Goal: Information Seeking & Learning: Learn about a topic

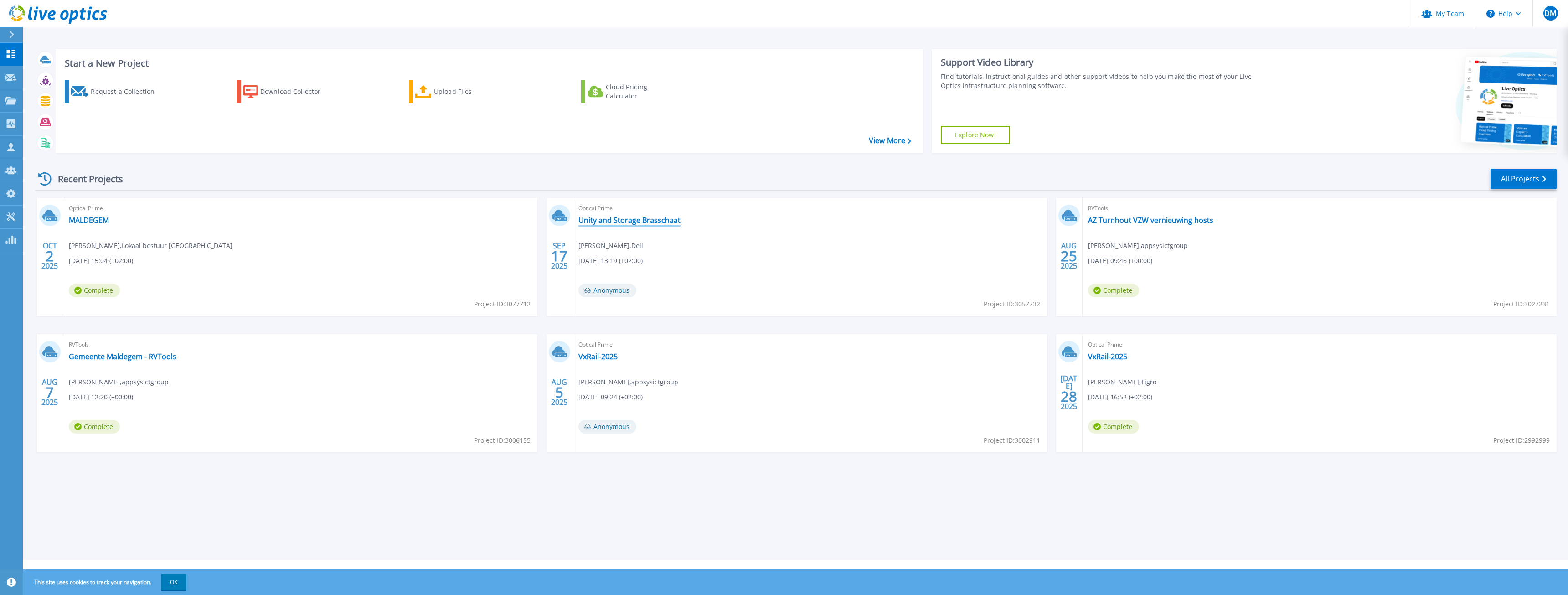
click at [649, 222] on link "Unity and Storage Brasschaat" at bounding box center [629, 220] width 102 height 9
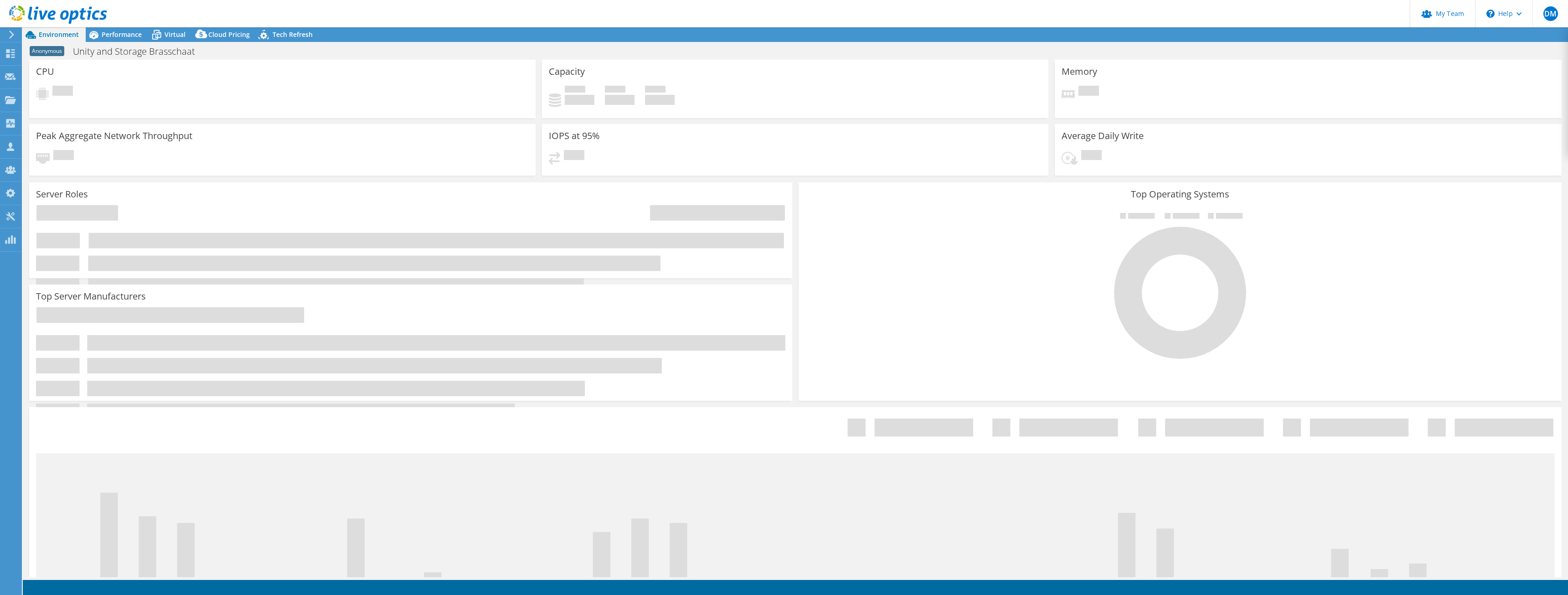
select select "USD"
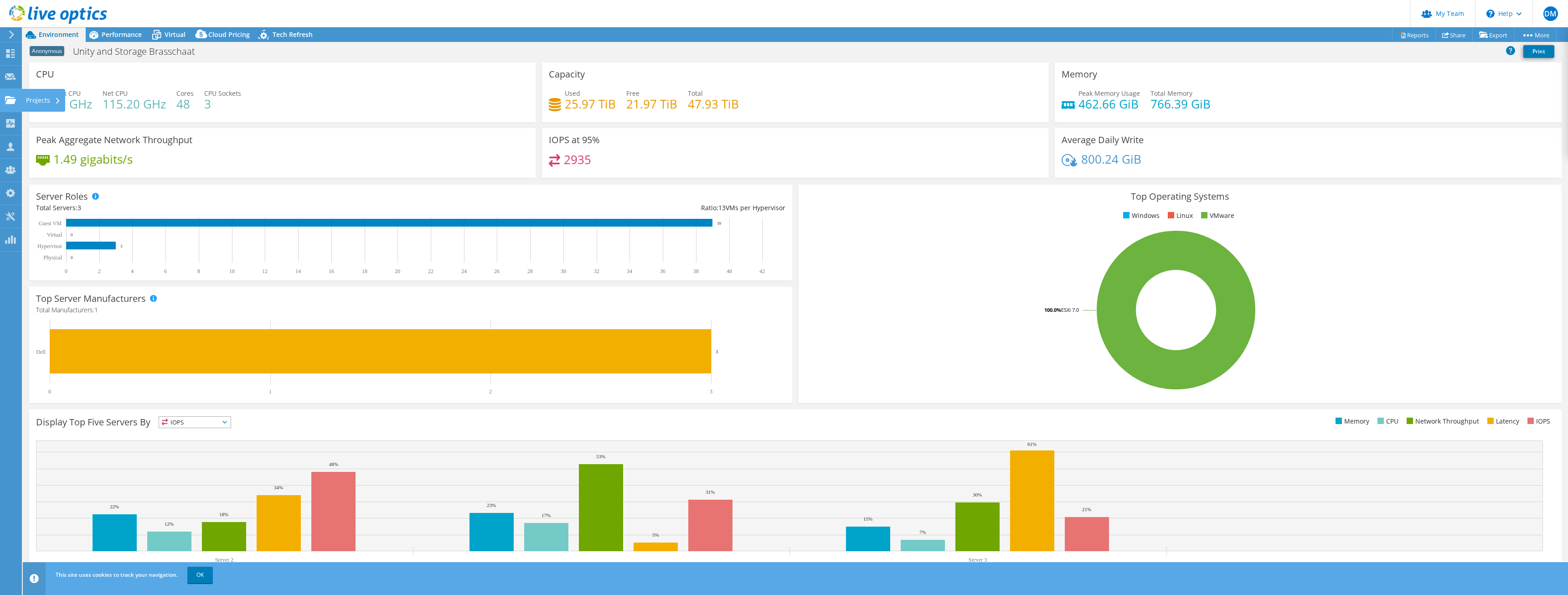
click at [12, 96] on icon at bounding box center [10, 100] width 11 height 9
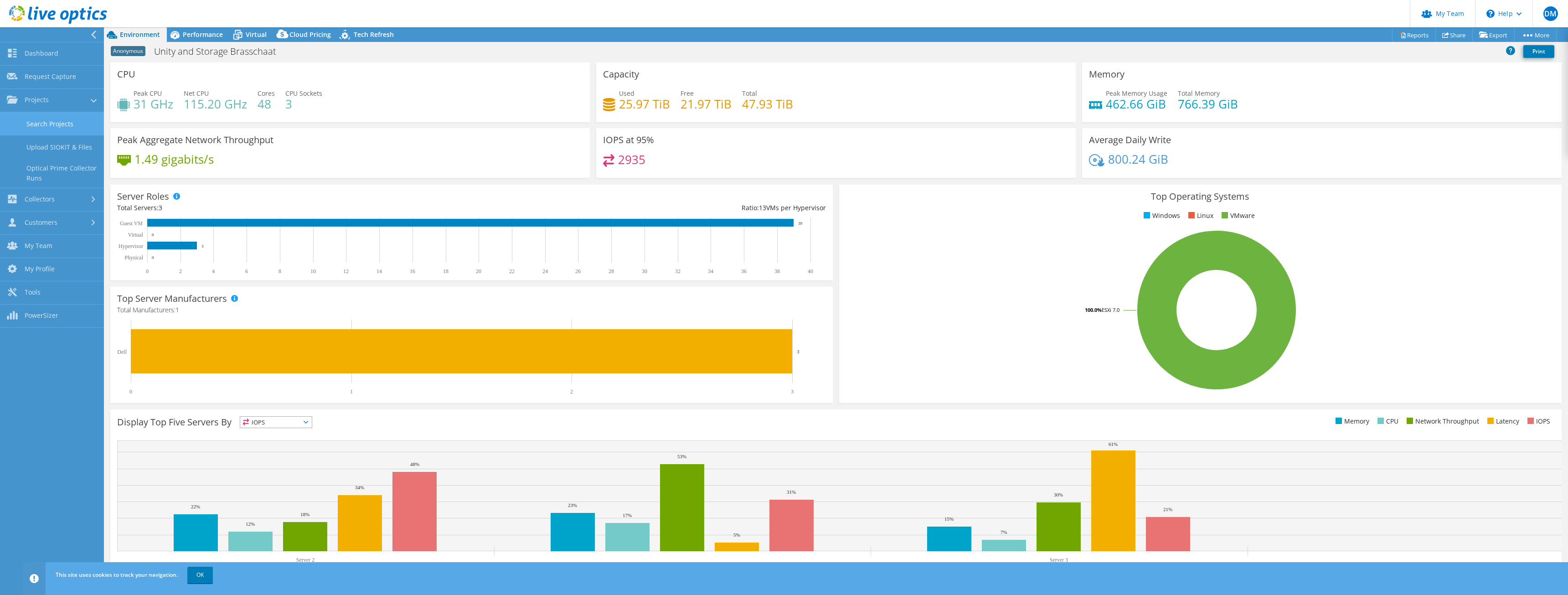
click at [34, 119] on link "Search Projects" at bounding box center [52, 124] width 104 height 23
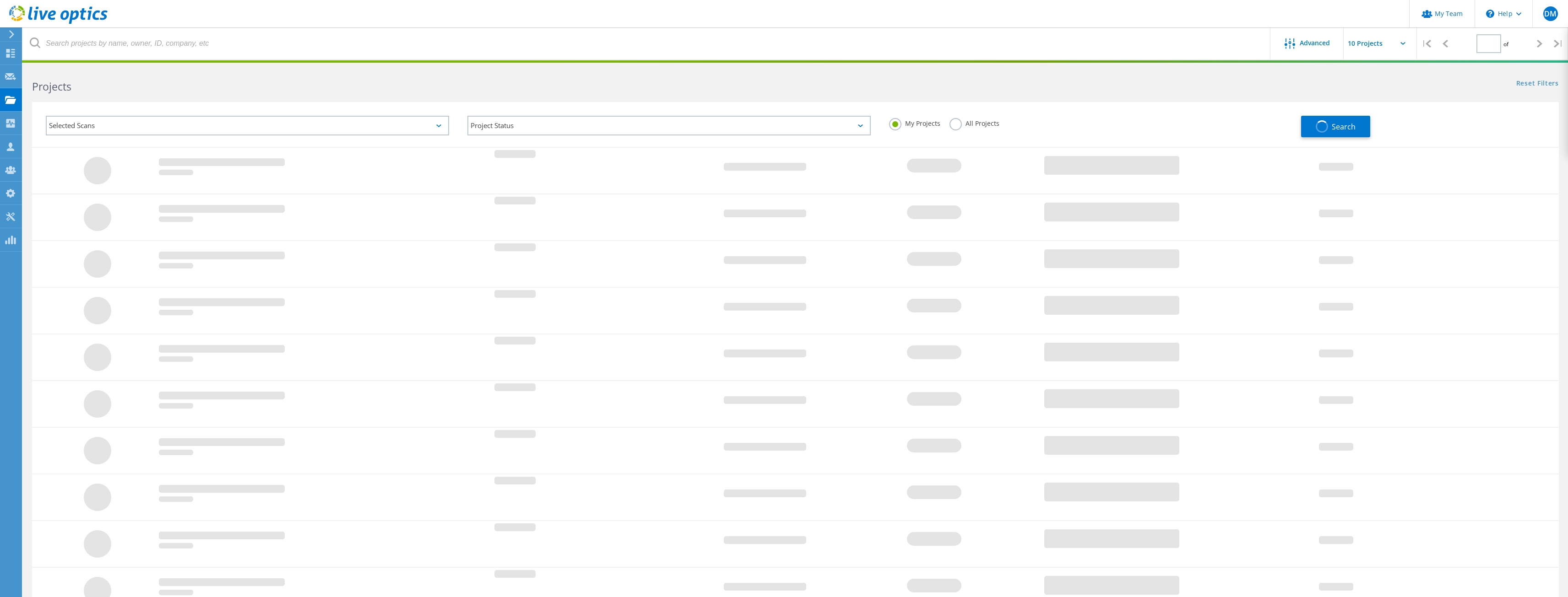
type input "1"
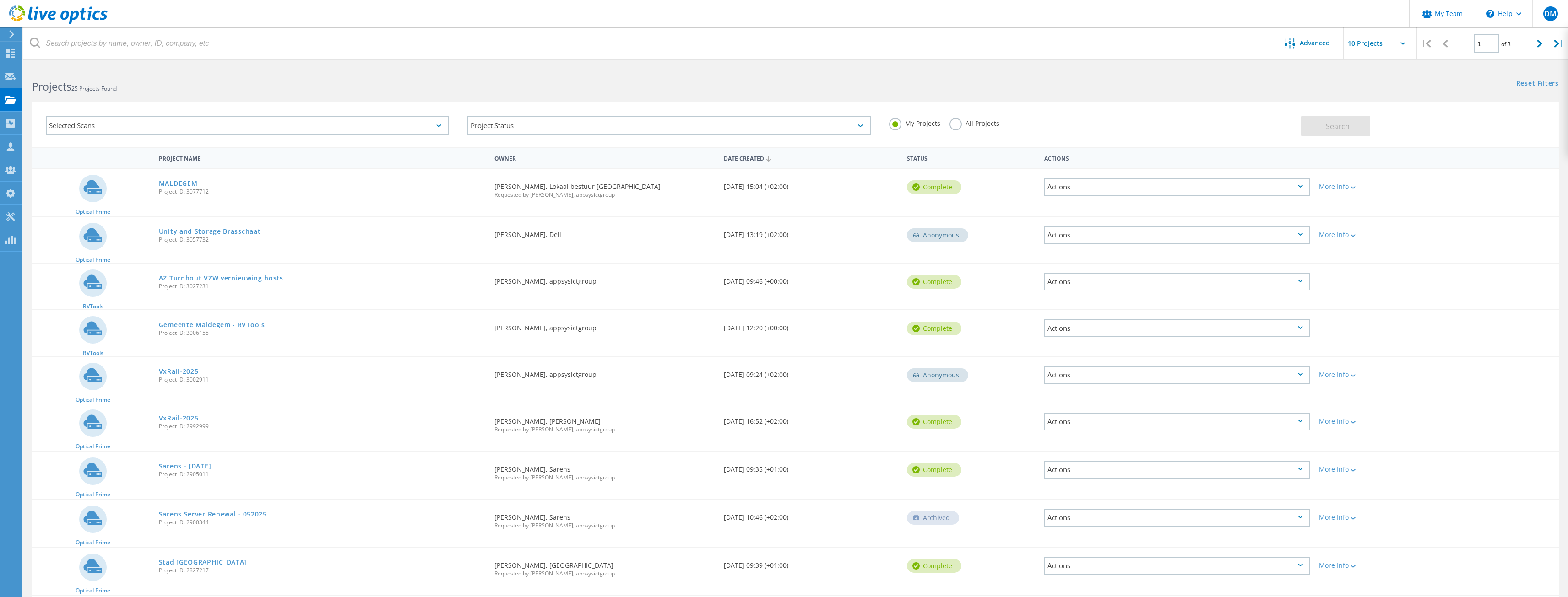
click at [952, 125] on label "All Projects" at bounding box center [974, 122] width 50 height 9
click at [0, 0] on input "All Projects" at bounding box center [0, 0] width 0 height 0
click at [1332, 125] on span "Search" at bounding box center [1338, 126] width 24 height 10
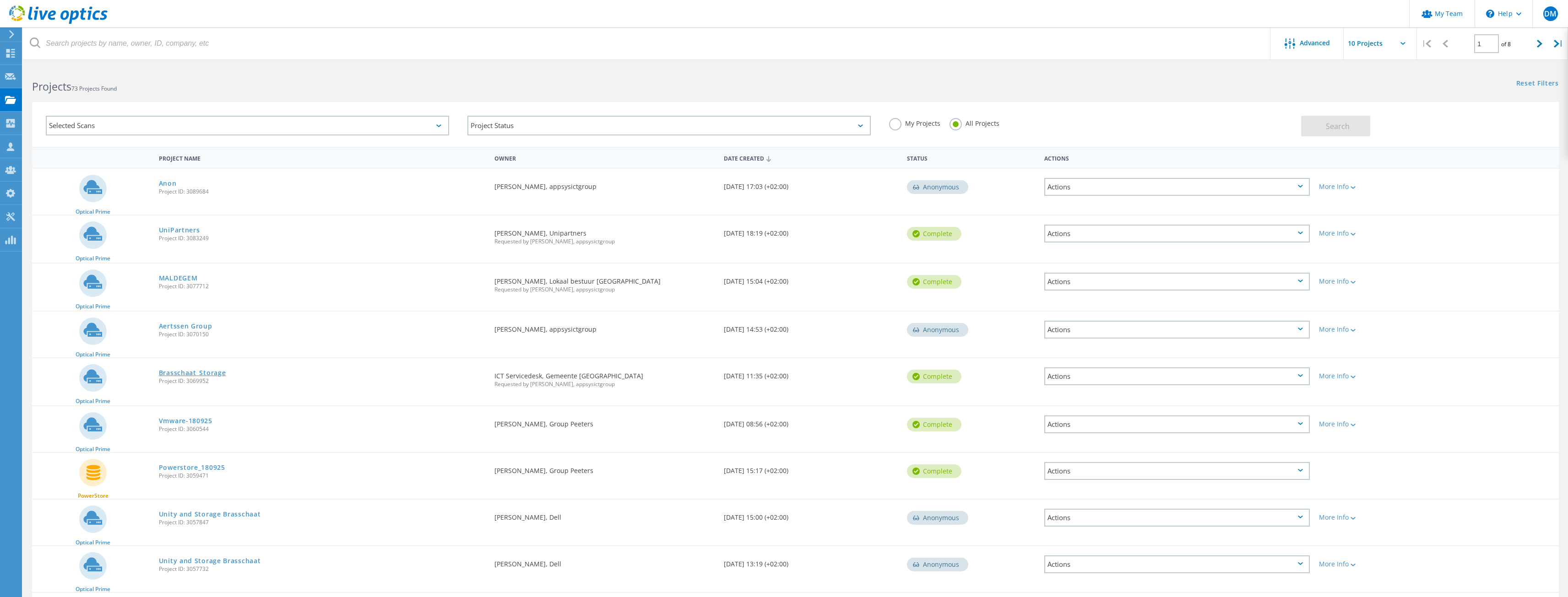
click at [194, 370] on link "Brasschaat_Storage" at bounding box center [193, 373] width 67 height 6
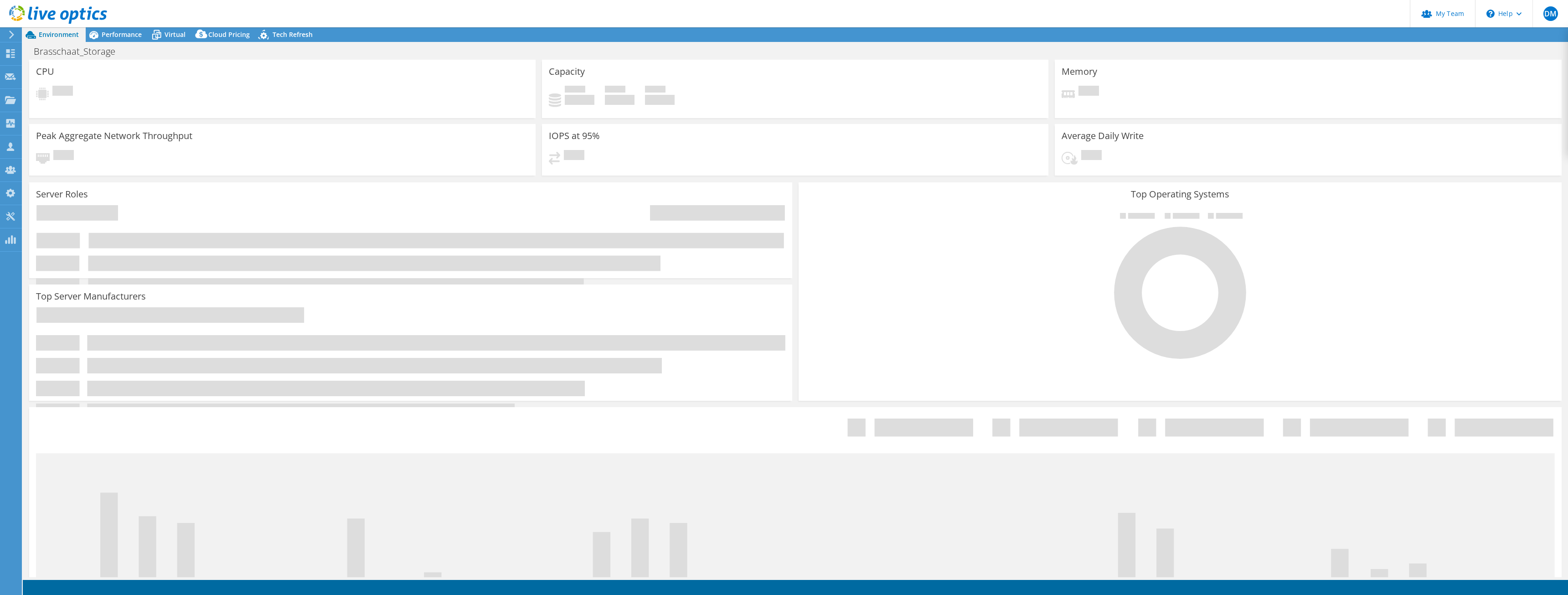
select select "USD"
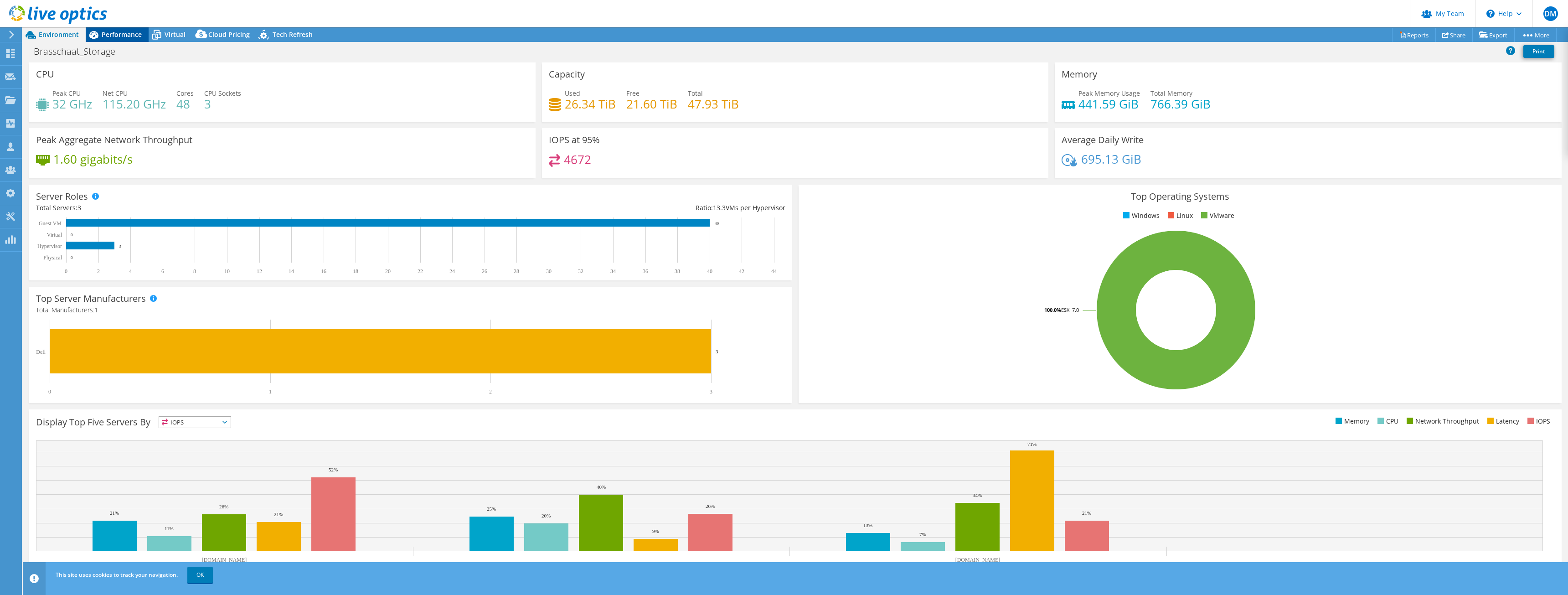
click at [133, 35] on span "Performance" at bounding box center [122, 34] width 40 height 9
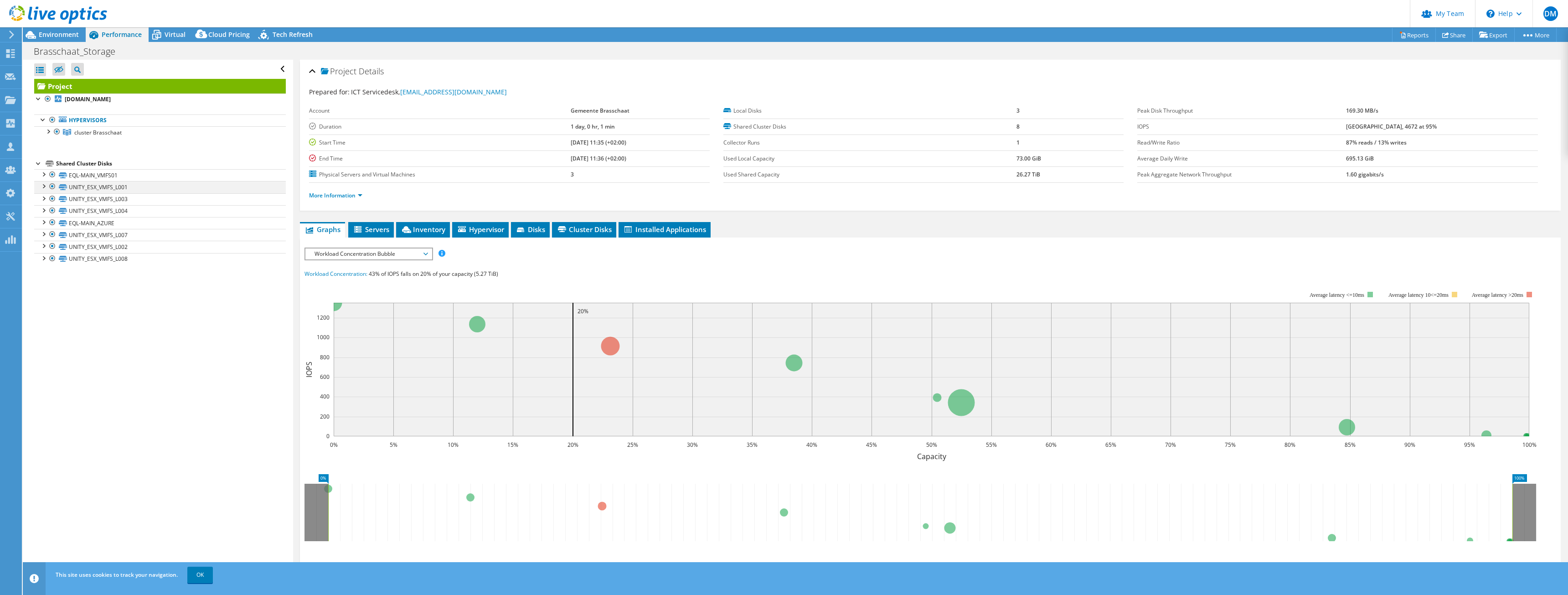
click at [43, 186] on div at bounding box center [43, 185] width 9 height 9
click at [47, 130] on div at bounding box center [47, 130] width 9 height 9
click at [47, 131] on div at bounding box center [47, 130] width 9 height 9
click at [44, 234] on div at bounding box center [43, 233] width 9 height 9
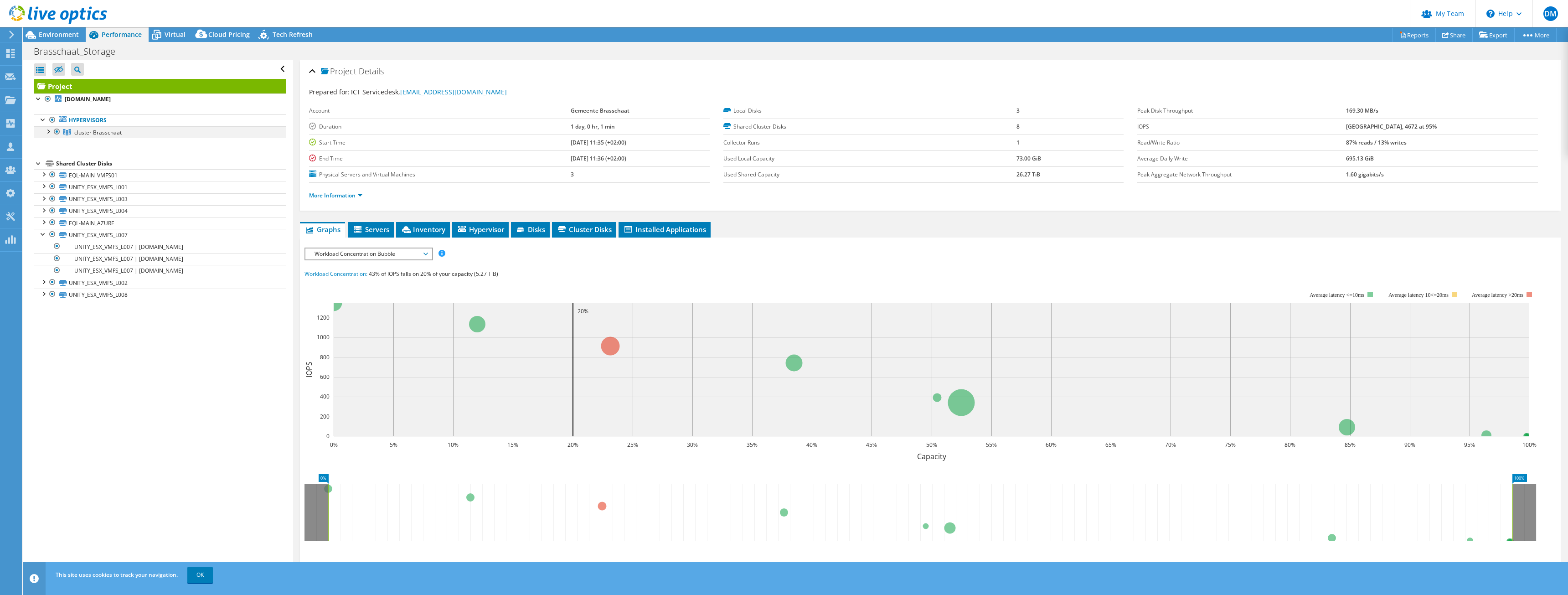
click at [47, 132] on div at bounding box center [47, 130] width 9 height 9
click at [42, 283] on div at bounding box center [43, 281] width 9 height 9
click at [43, 241] on link "UNITY_ESX_VMFS_L007 | [DOMAIN_NAME]" at bounding box center [159, 246] width 251 height 12
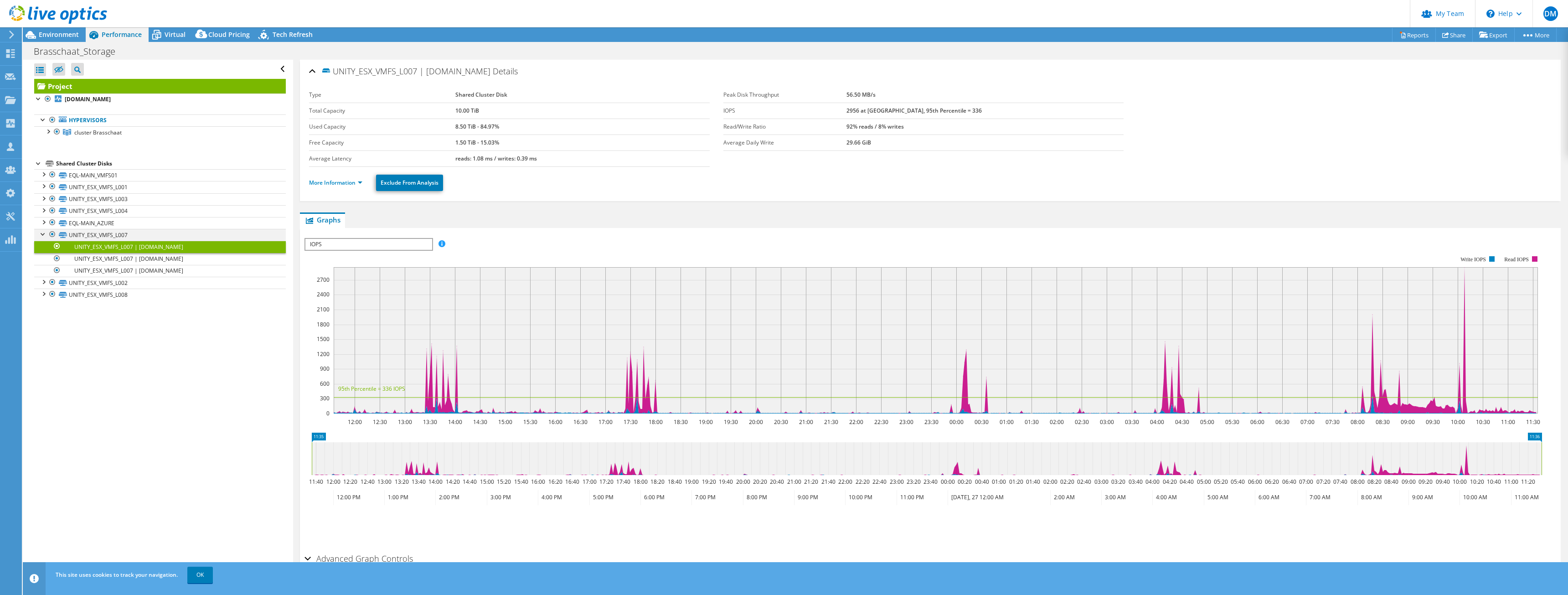
click at [41, 233] on div at bounding box center [43, 233] width 9 height 9
click at [45, 223] on div at bounding box center [43, 221] width 9 height 9
click at [43, 175] on div at bounding box center [43, 174] width 9 height 9
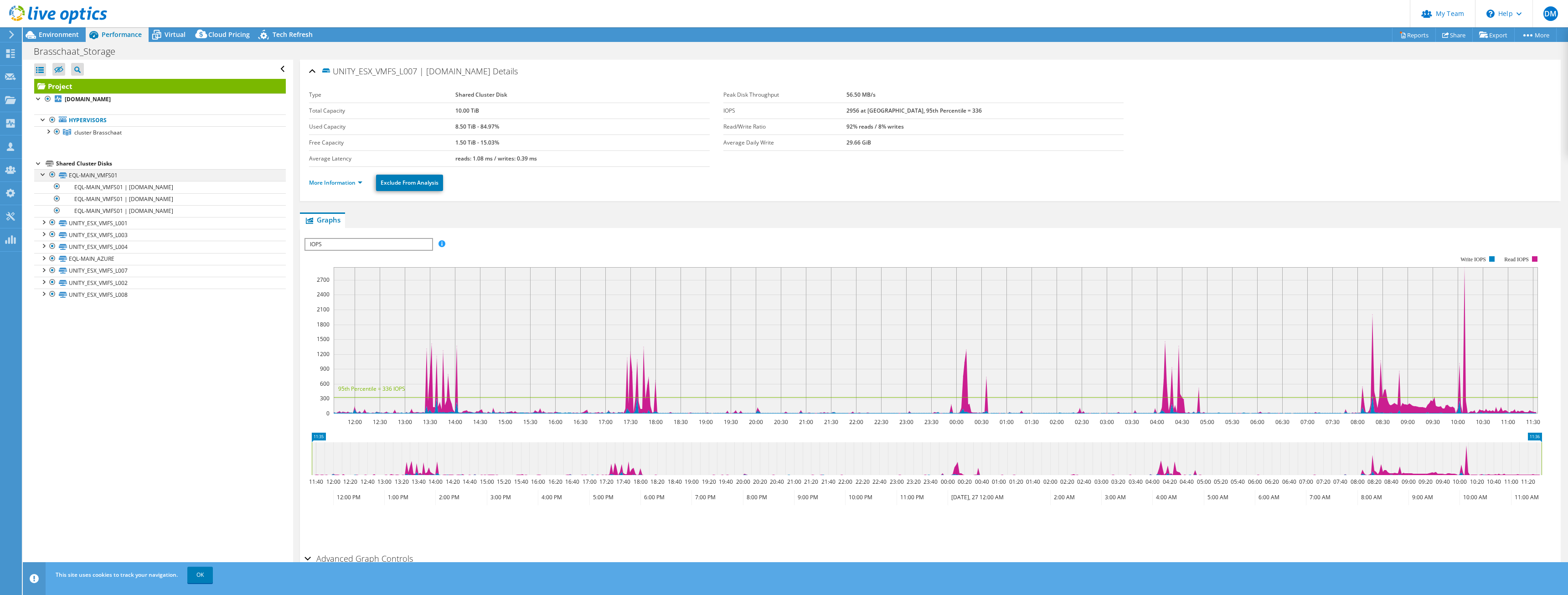
click at [43, 175] on div at bounding box center [43, 174] width 9 height 9
click at [61, 34] on span "Environment" at bounding box center [59, 34] width 40 height 9
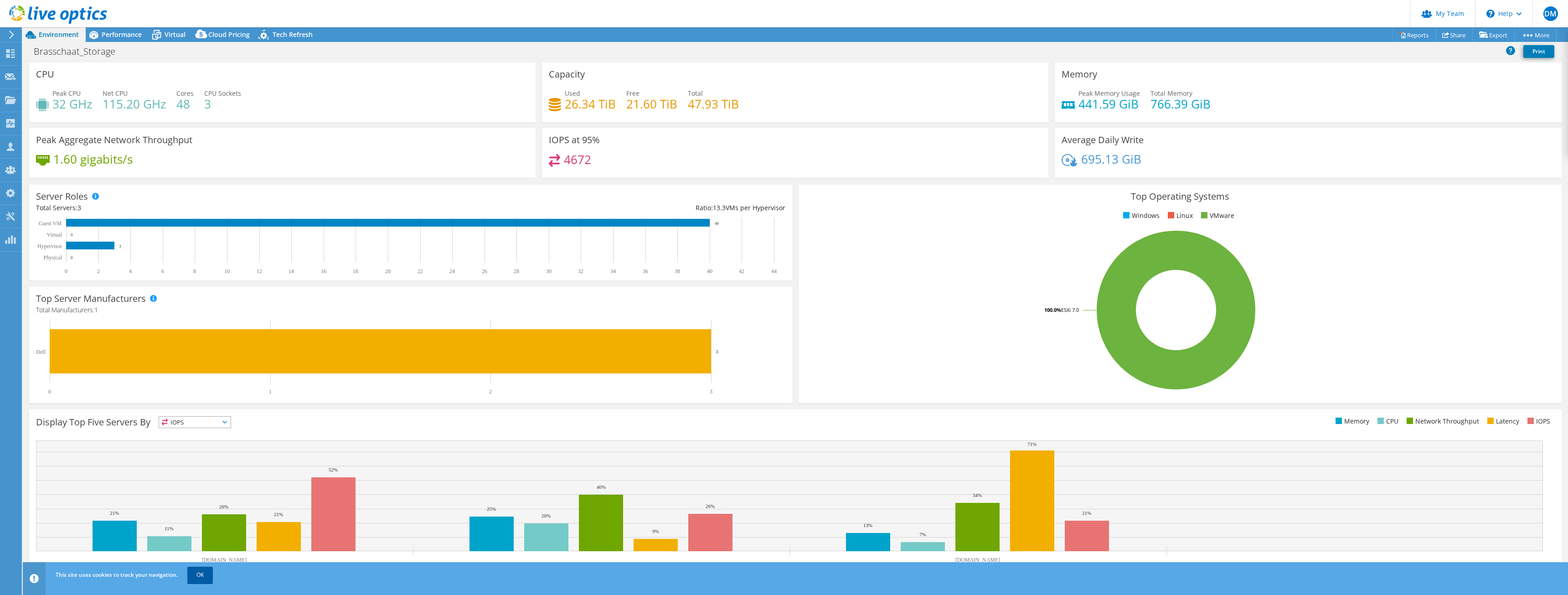
click at [200, 579] on link "OK" at bounding box center [200, 575] width 26 height 16
